Goal: Task Accomplishment & Management: Manage account settings

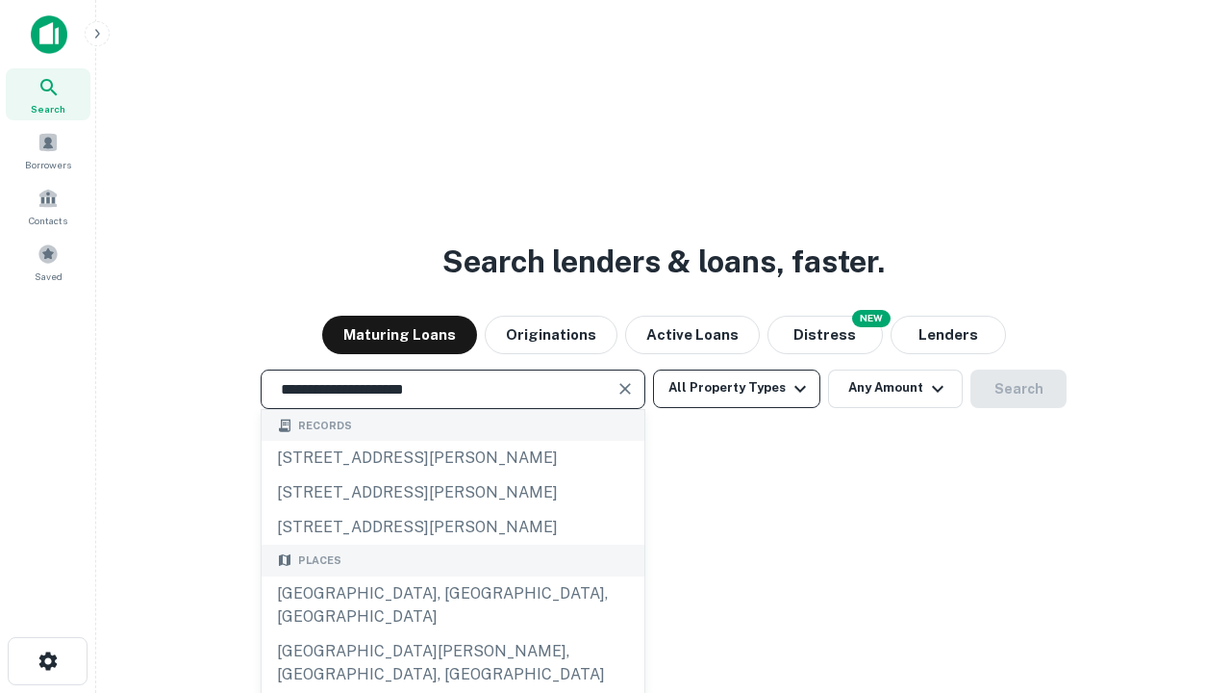
type input "**********"
click at [737, 388] on button "All Property Types" at bounding box center [736, 388] width 167 height 38
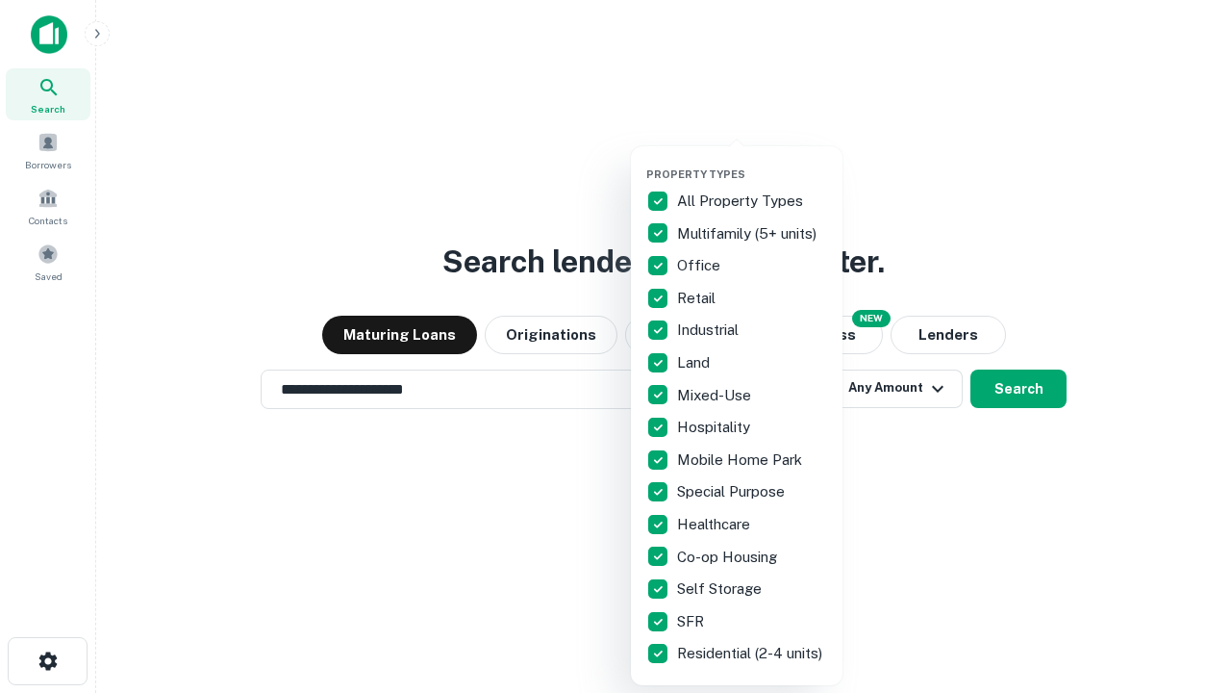
click at [752, 162] on button "button" at bounding box center [753, 162] width 212 height 1
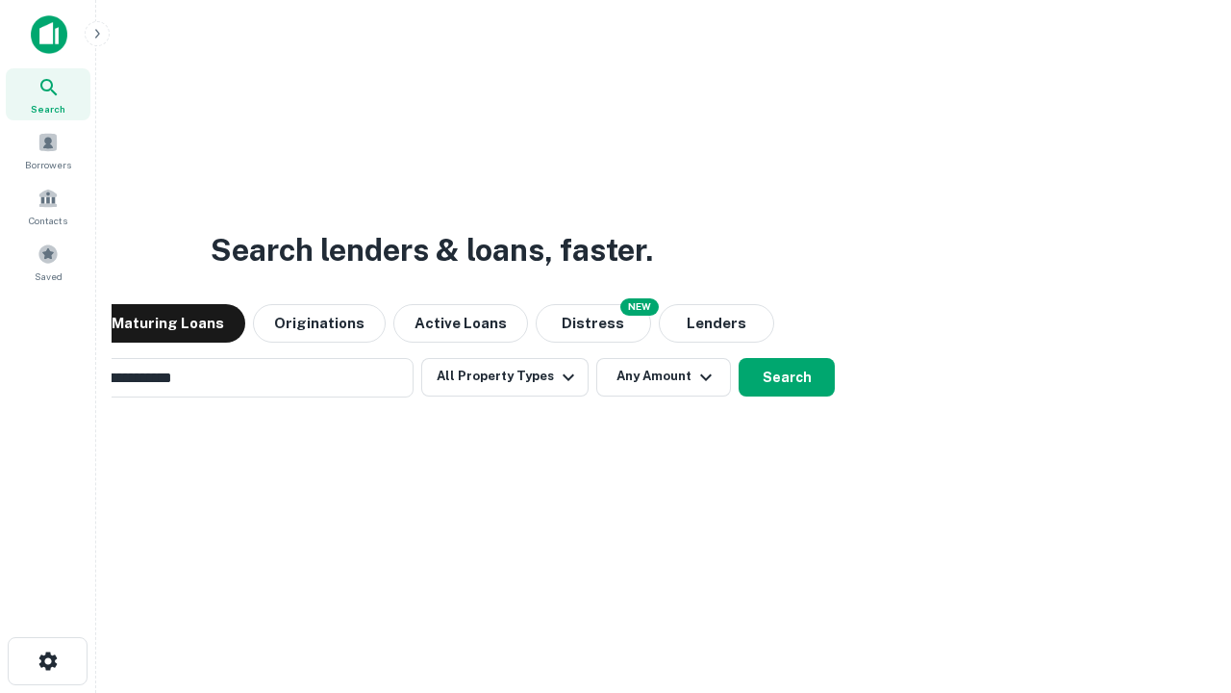
scroll to position [30, 0]
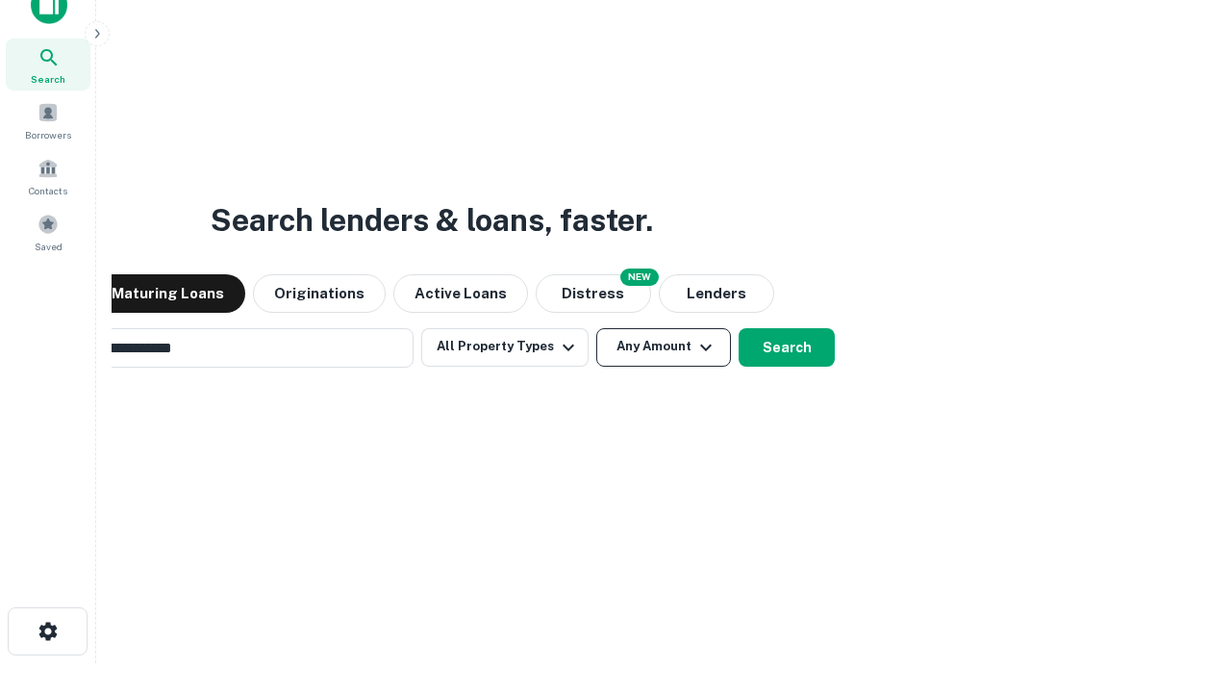
click at [596, 328] on button "Any Amount" at bounding box center [663, 347] width 135 height 38
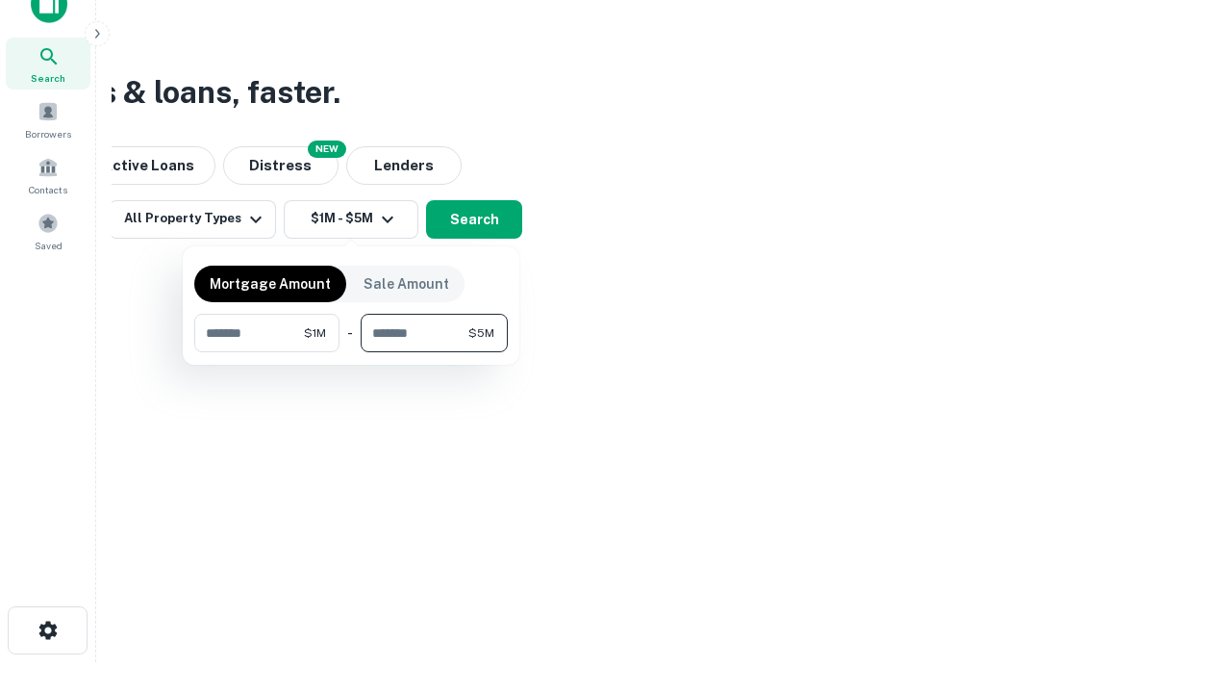
type input "*******"
click at [351, 352] on button "button" at bounding box center [351, 352] width 314 height 1
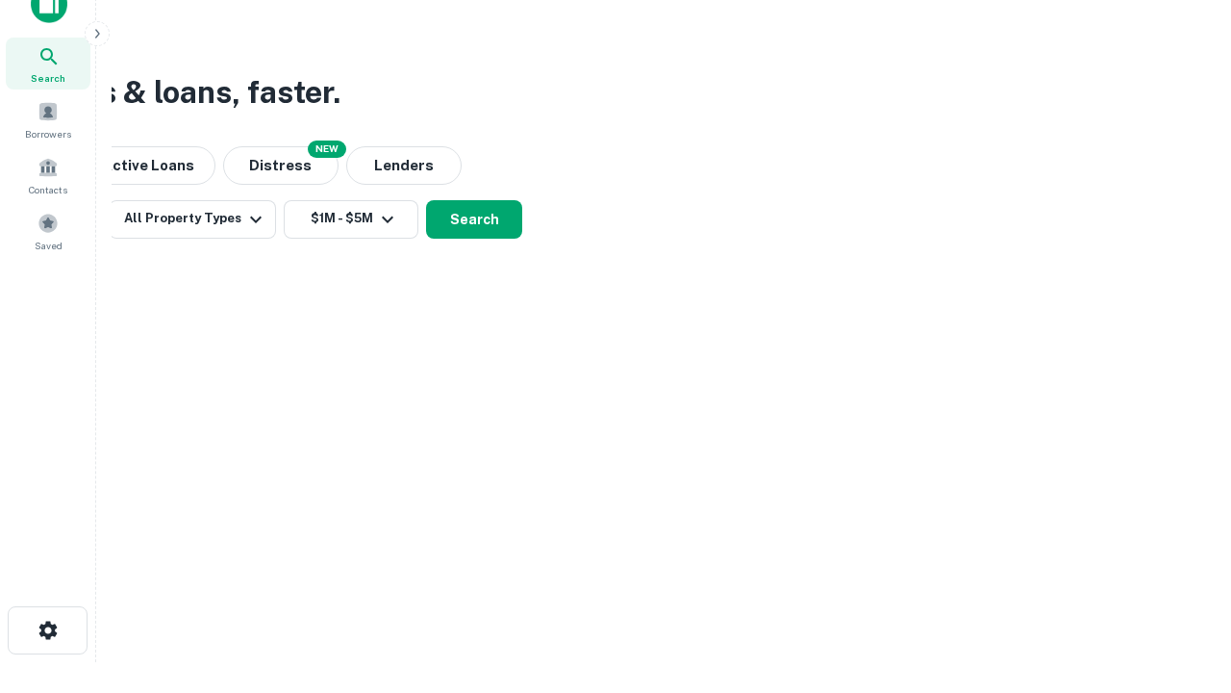
scroll to position [30, 0]
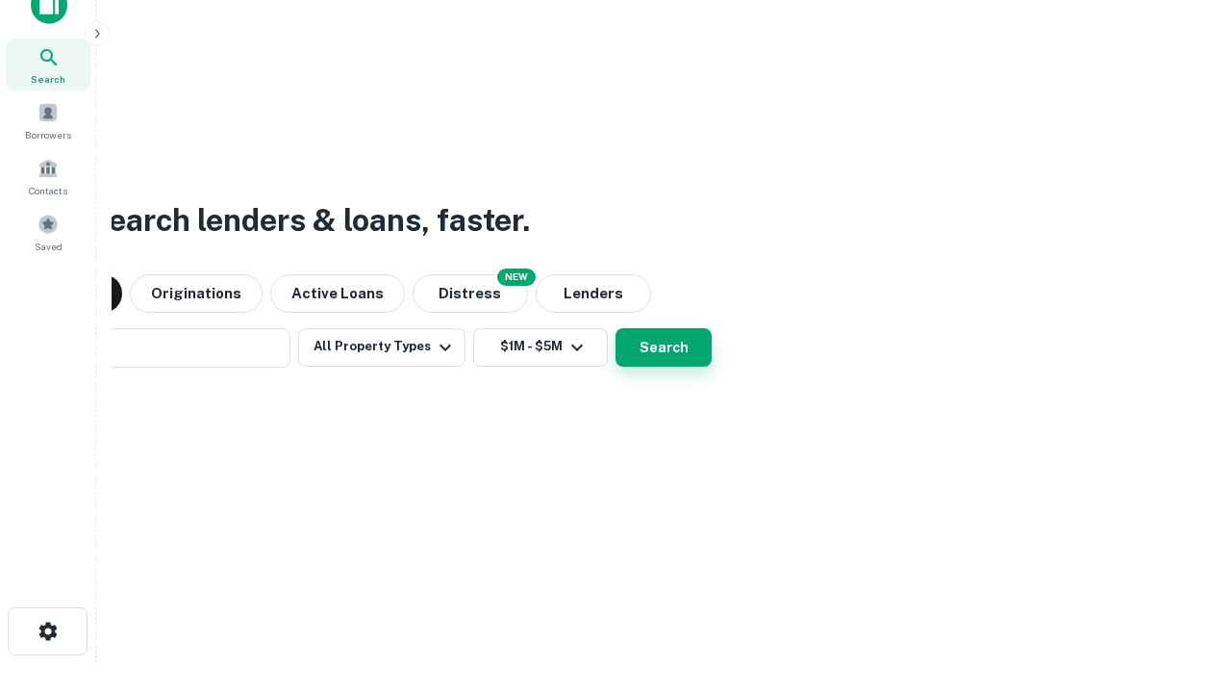
click at [616, 328] on button "Search" at bounding box center [664, 347] width 96 height 38
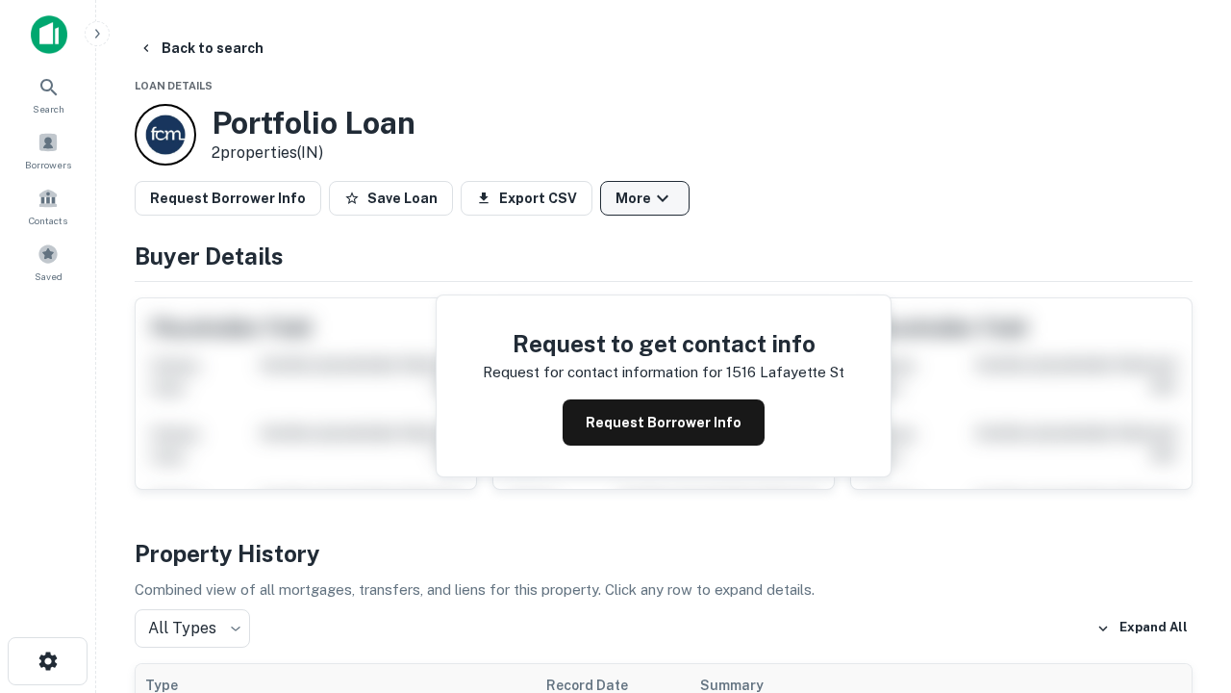
click at [645, 198] on button "More" at bounding box center [644, 198] width 89 height 35
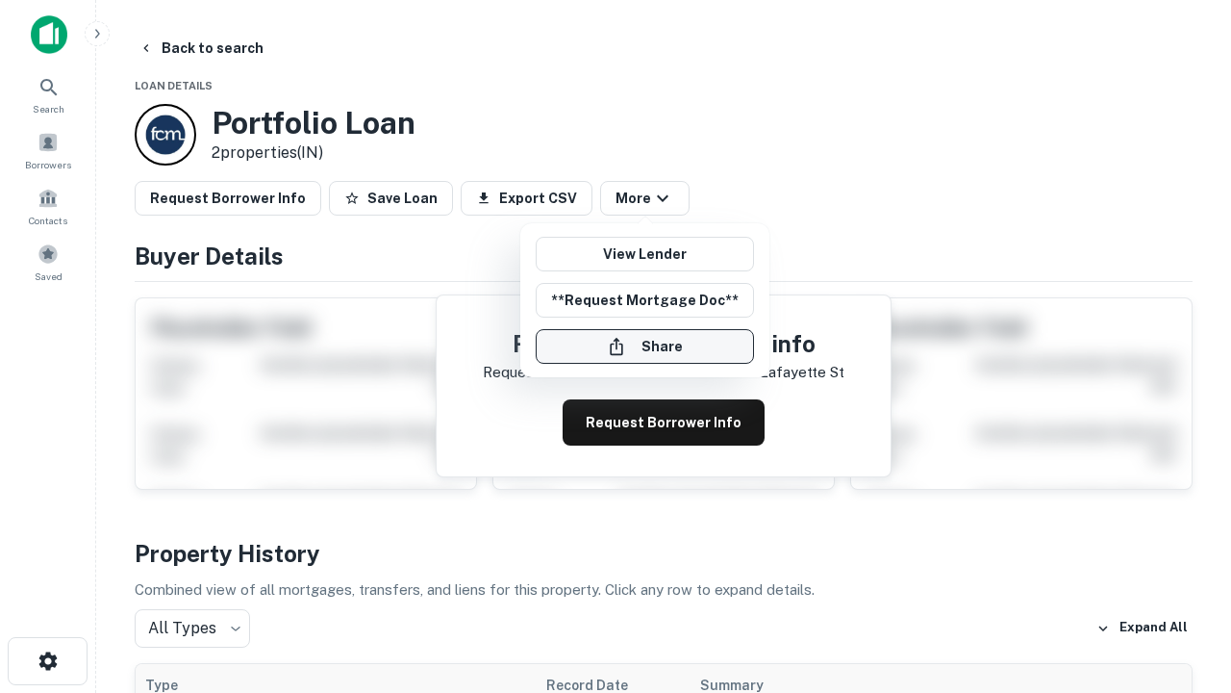
click at [645, 346] on button "Share" at bounding box center [645, 346] width 218 height 35
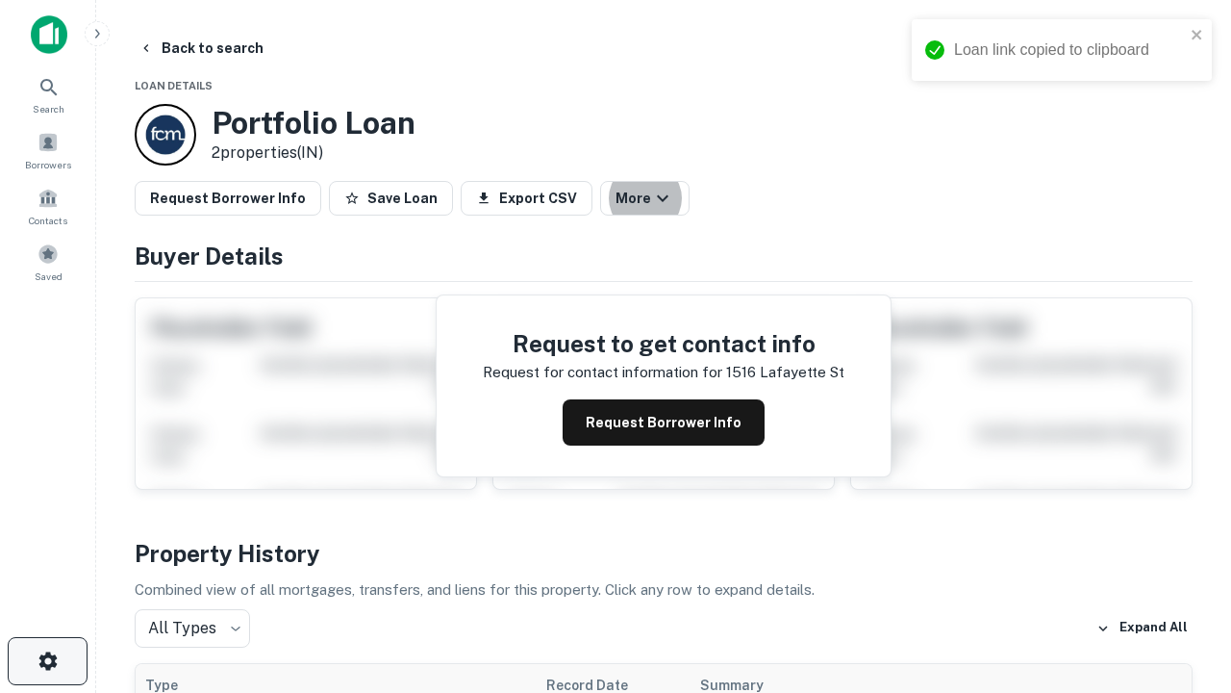
click at [47, 661] on icon "button" at bounding box center [48, 660] width 23 height 23
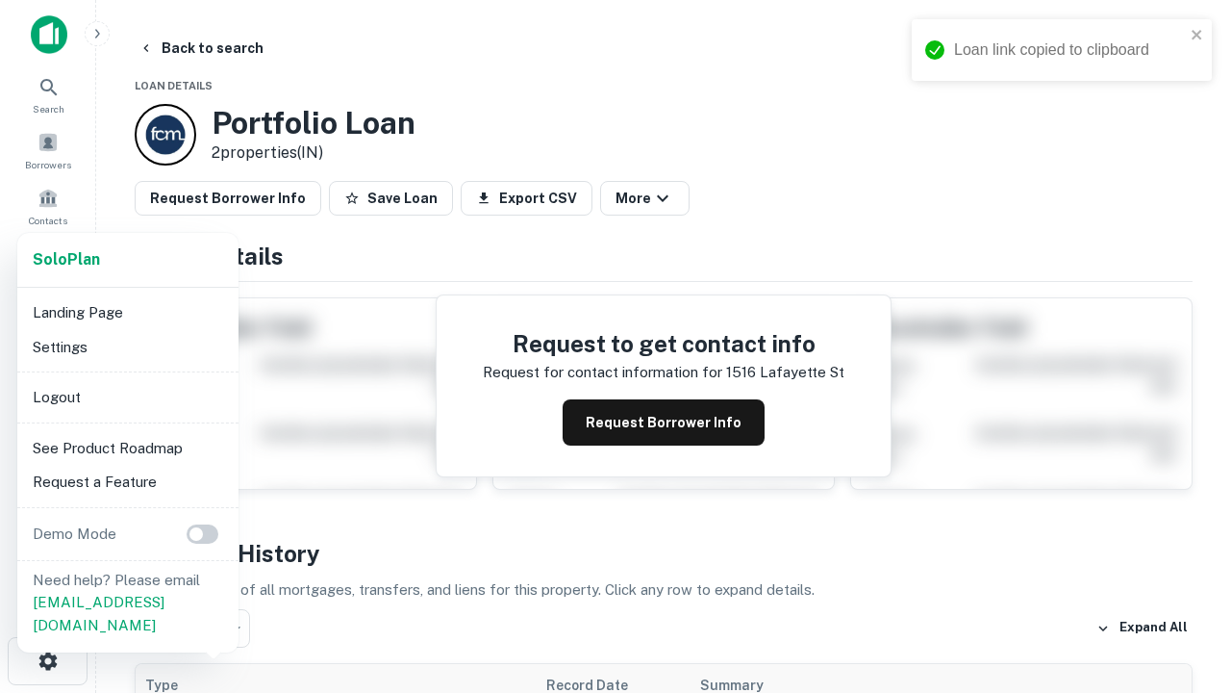
click at [127, 396] on li "Logout" at bounding box center [128, 397] width 206 height 35
